Goal: Check status: Check status

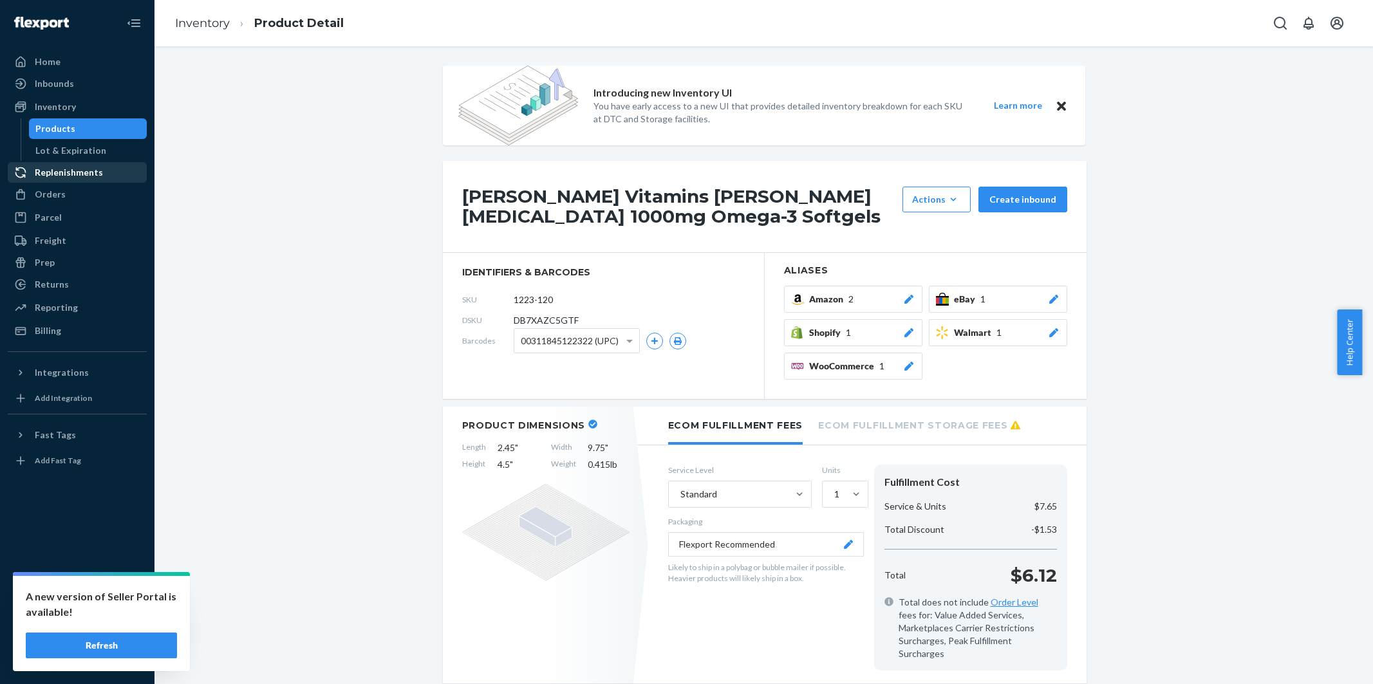
click at [129, 646] on button "Refresh" at bounding box center [101, 646] width 151 height 26
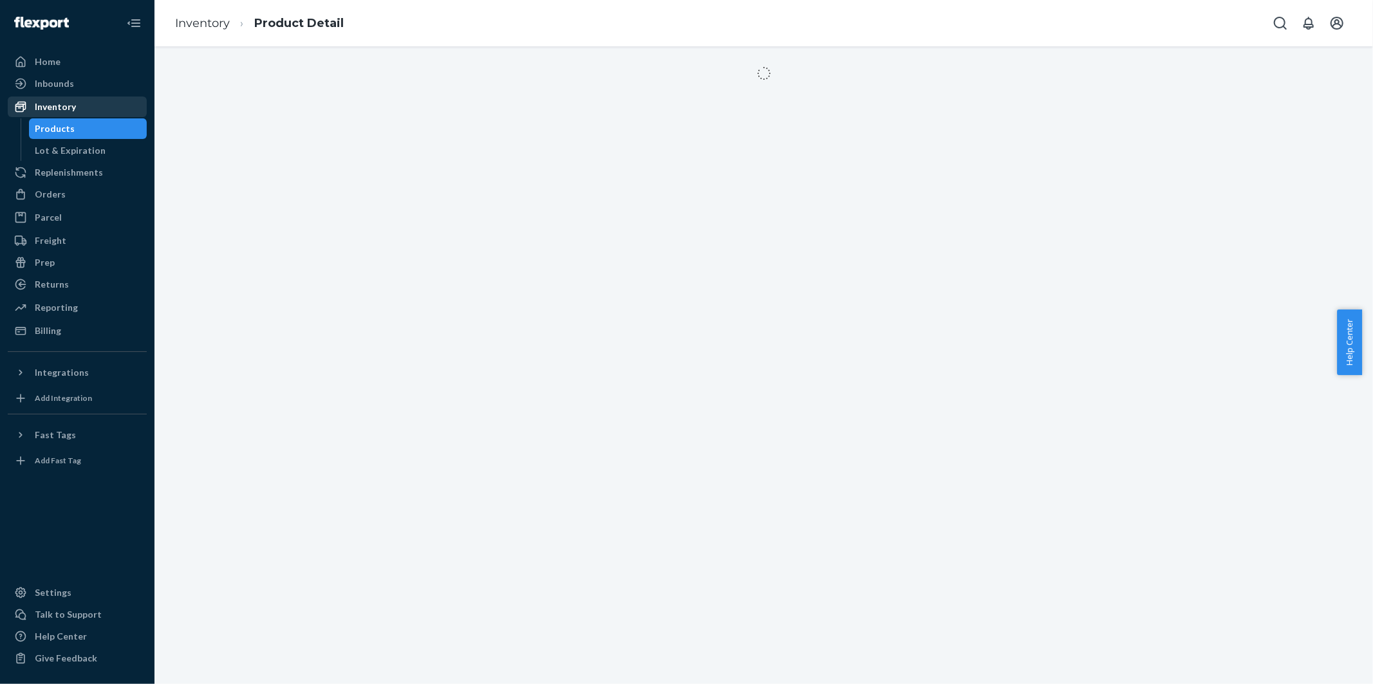
click at [64, 106] on div "Inventory" at bounding box center [55, 106] width 41 height 13
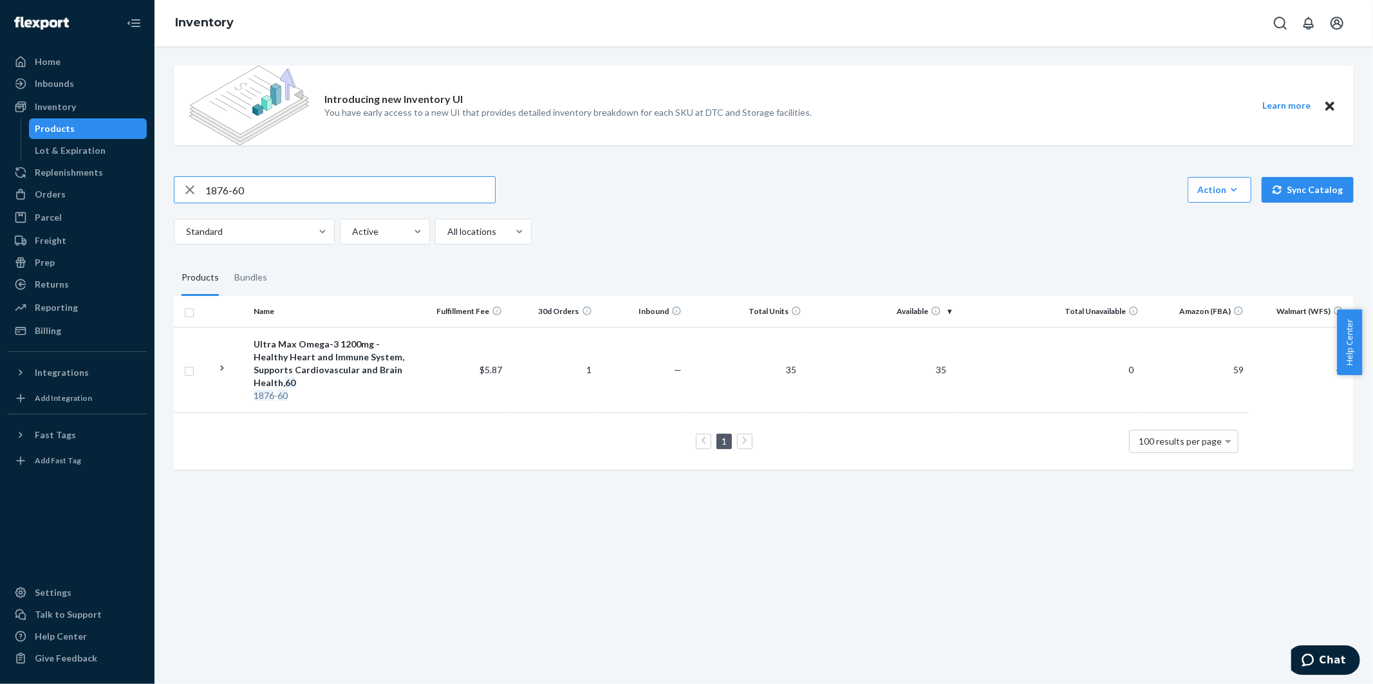
drag, startPoint x: 248, startPoint y: 194, endPoint x: 190, endPoint y: 192, distance: 58.6
click at [190, 192] on div "1876-60" at bounding box center [334, 190] width 321 height 26
drag, startPoint x: 255, startPoint y: 182, endPoint x: 182, endPoint y: 181, distance: 73.4
click at [182, 181] on div "1196-60" at bounding box center [334, 190] width 321 height 26
paste input "87"
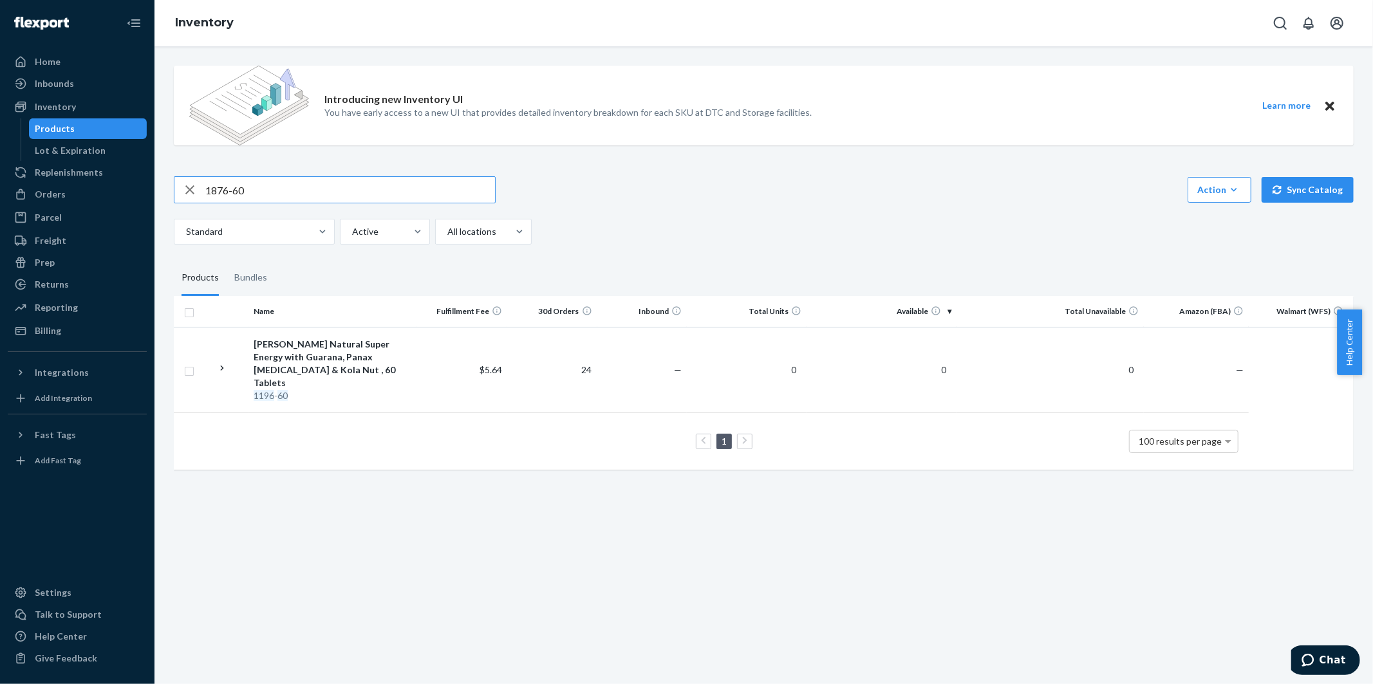
type input "1876-60"
